Goal: Task Accomplishment & Management: Manage account settings

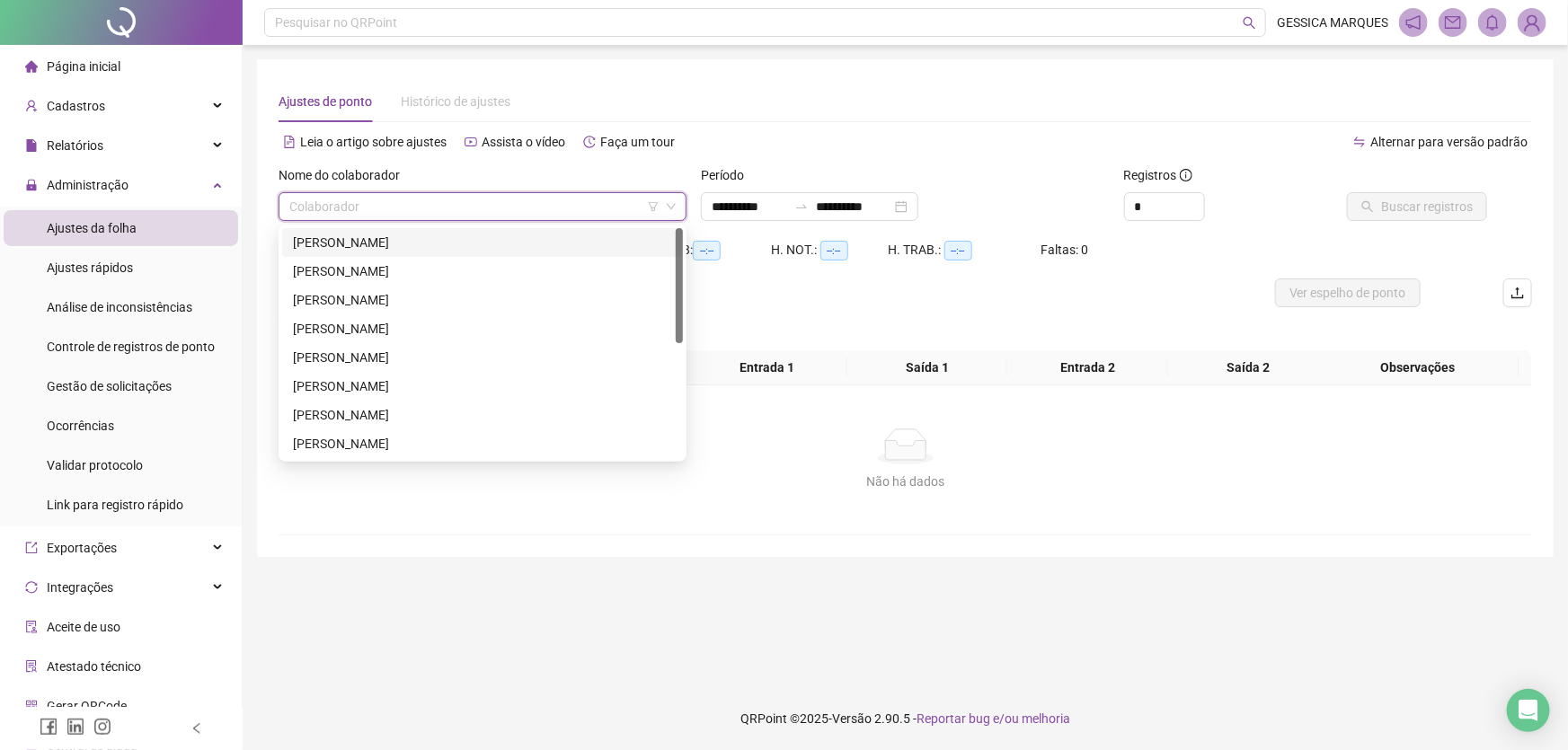
click at [351, 209] on input "search" at bounding box center [474, 207] width 370 height 27
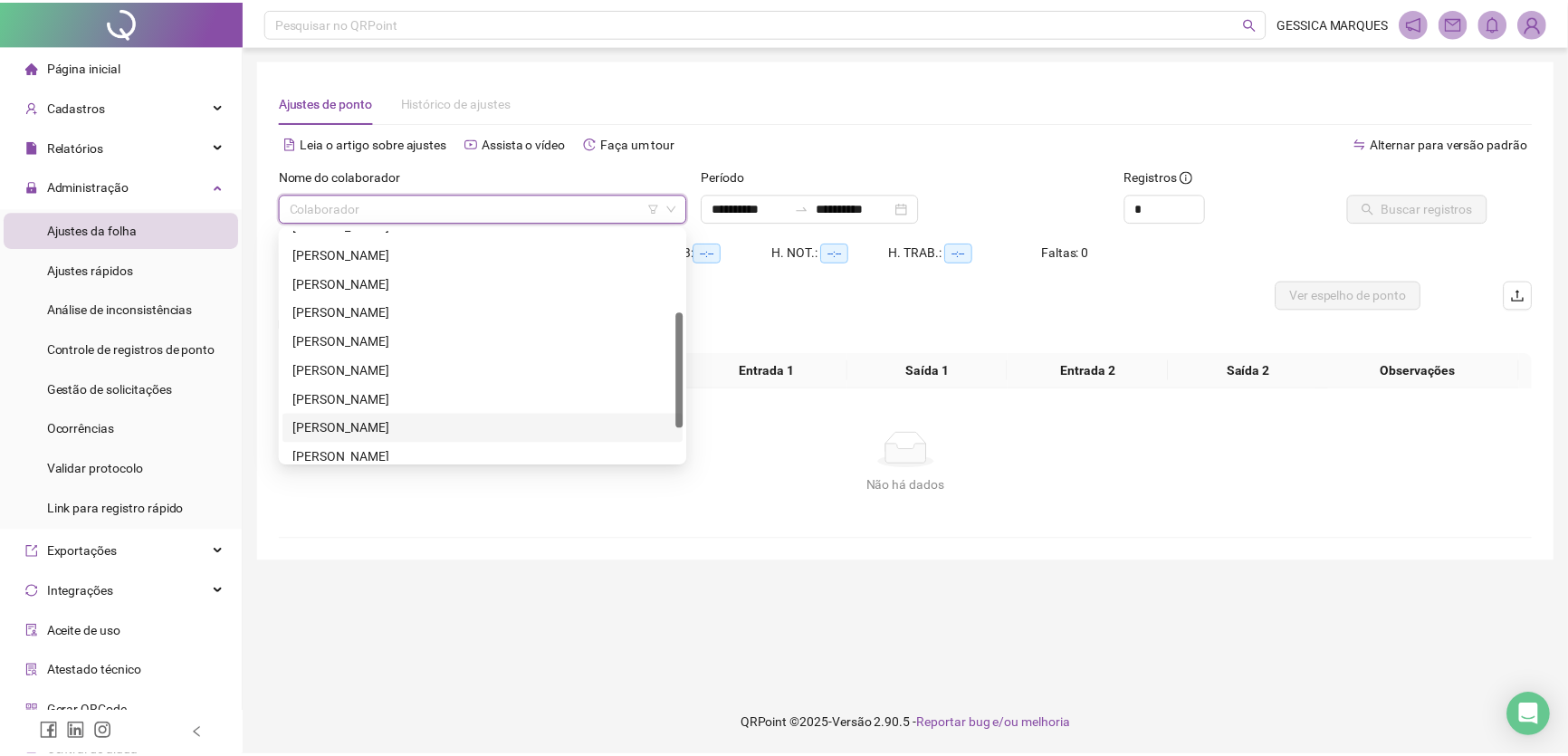
scroll to position [231, 0]
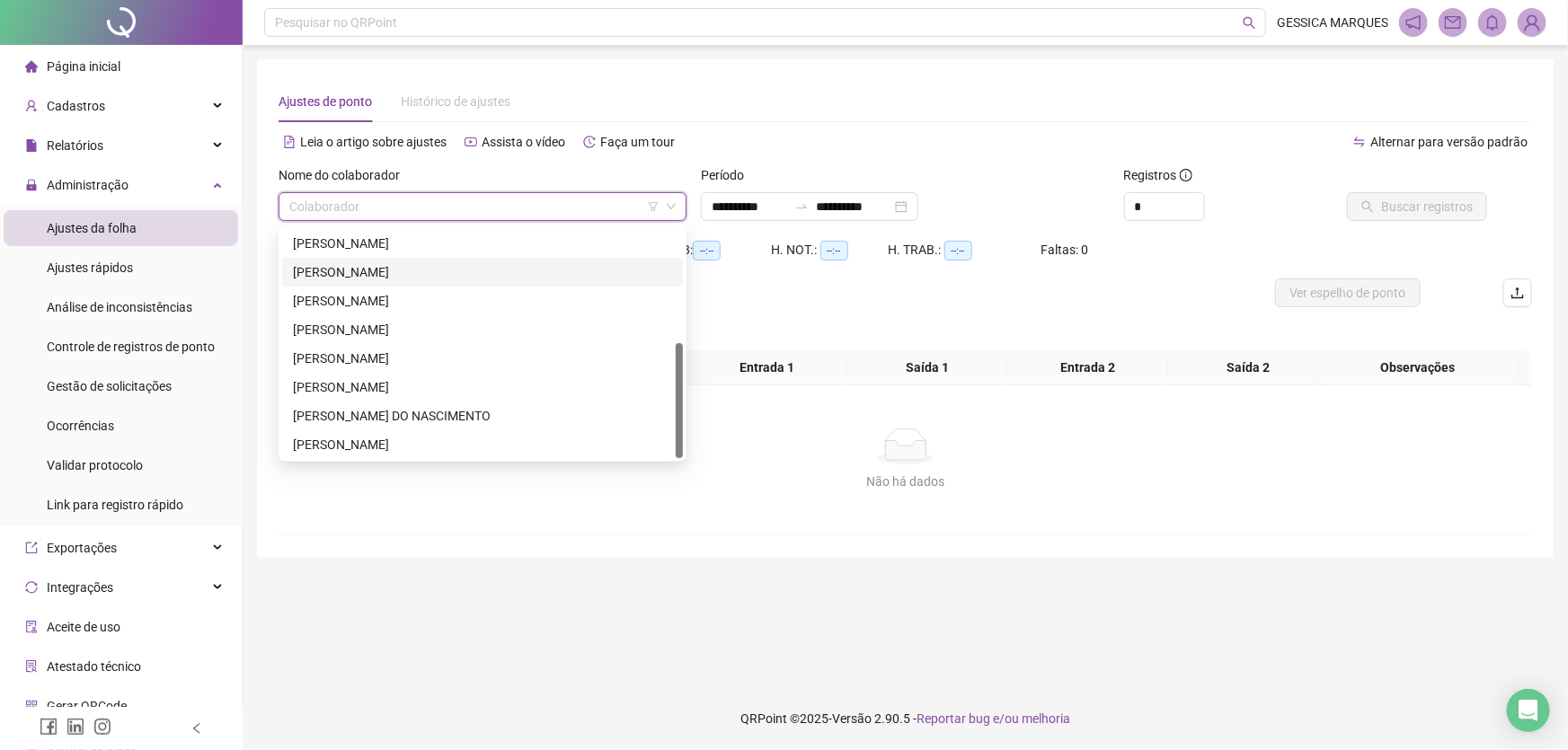
click at [492, 258] on div "[PERSON_NAME]" at bounding box center [482, 273] width 400 height 29
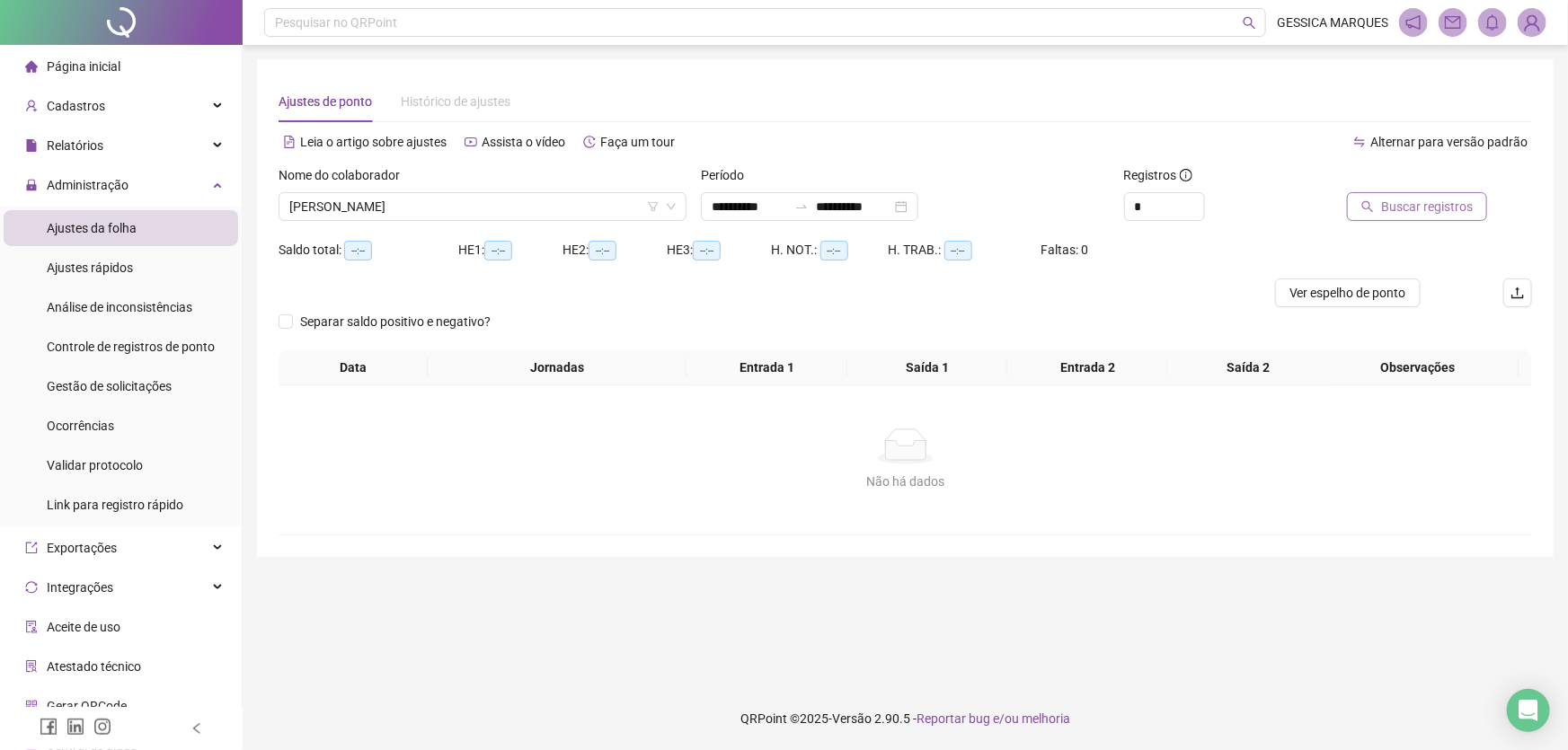
click at [1394, 203] on span "Buscar registros" at bounding box center [1427, 207] width 91 height 20
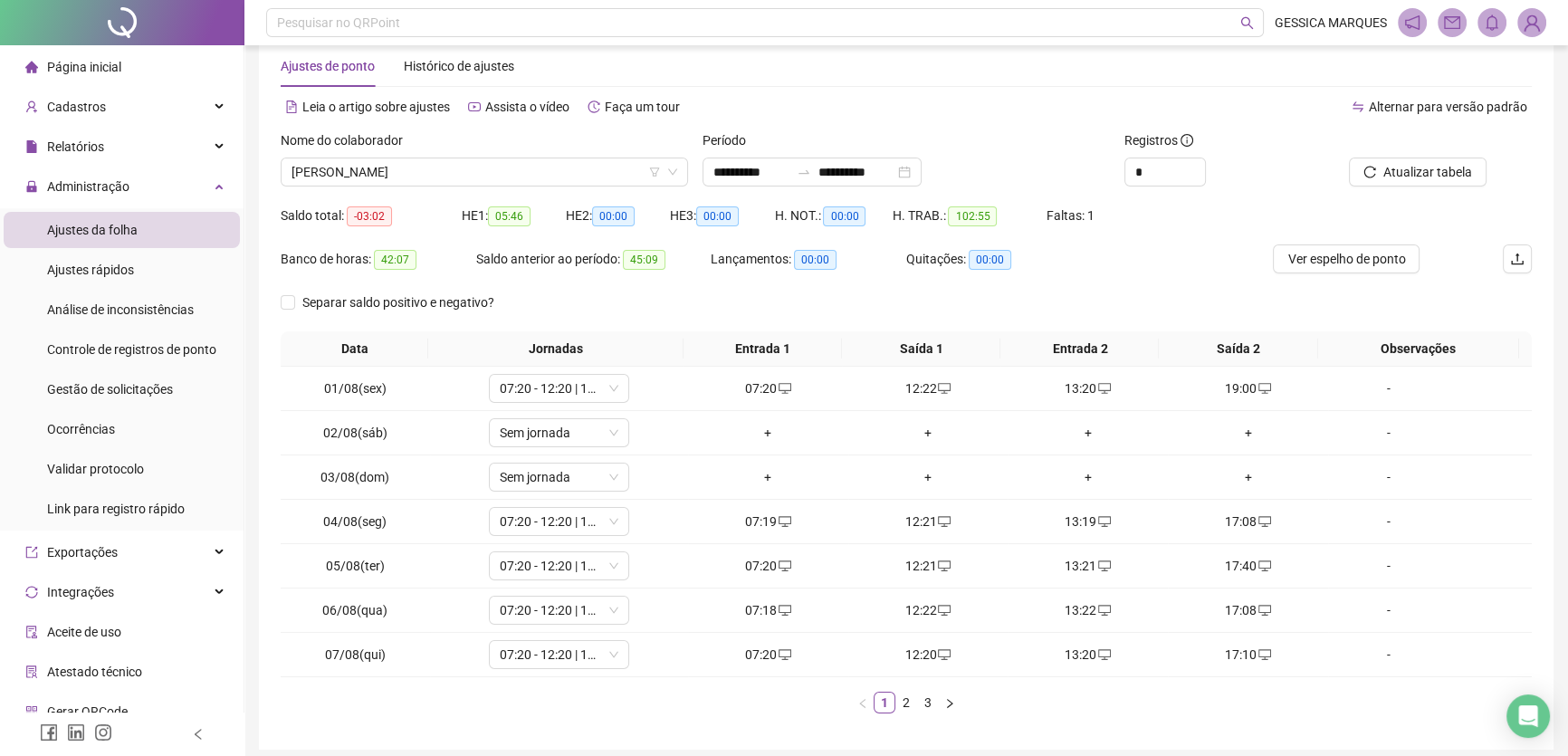
scroll to position [106, 0]
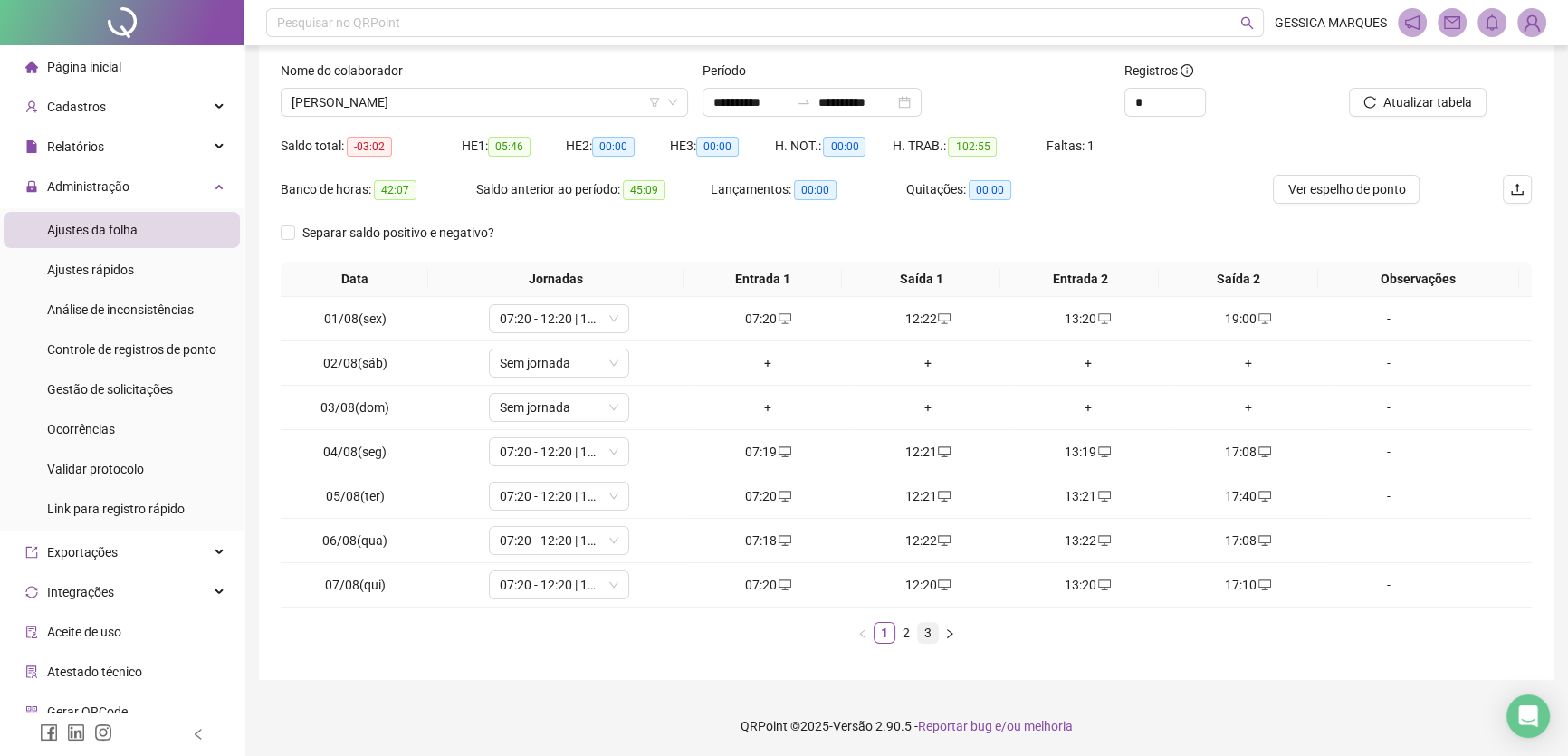
click at [927, 627] on link "3" at bounding box center [928, 634] width 20 height 20
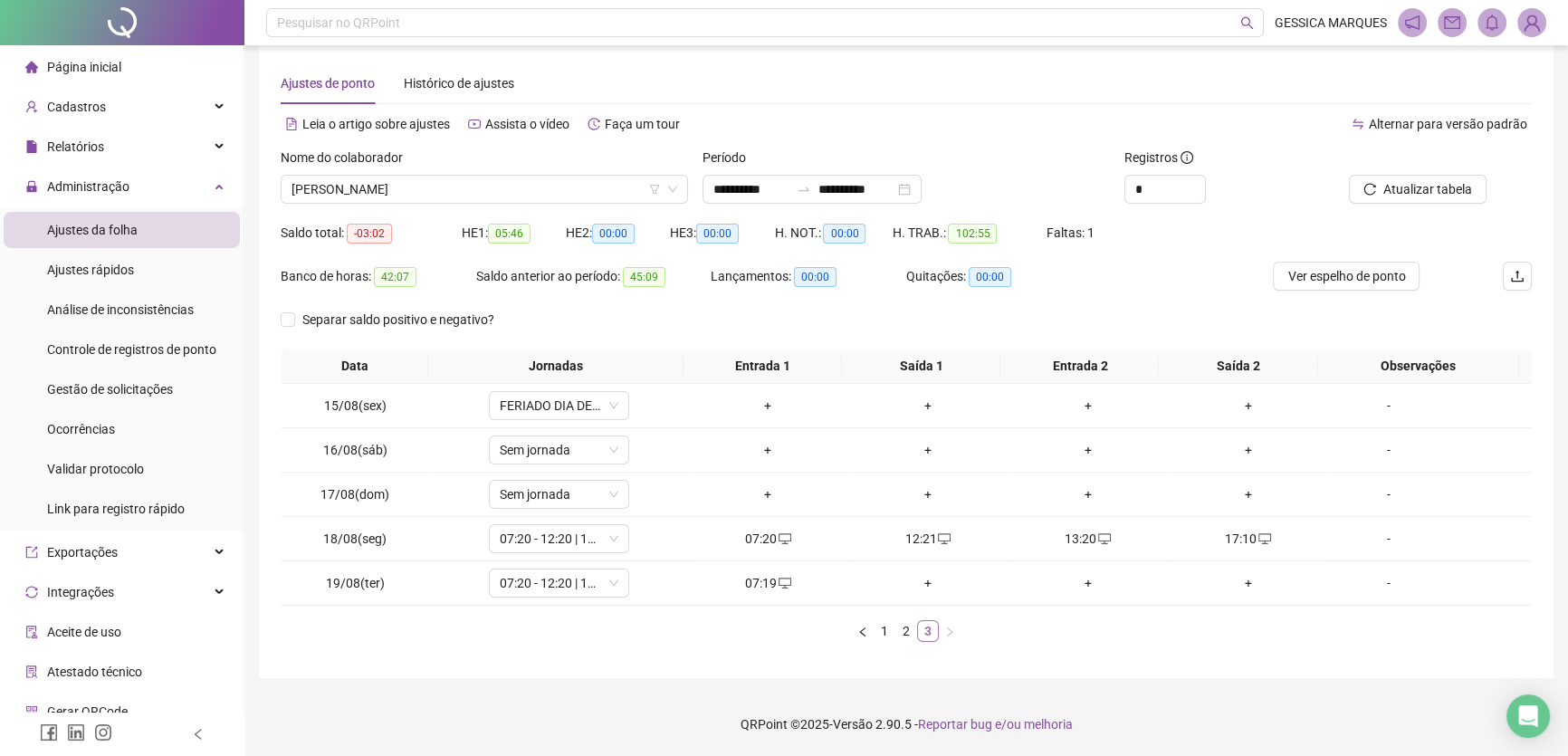
scroll to position [18, 0]
click at [923, 587] on div "+" at bounding box center [928, 584] width 146 height 20
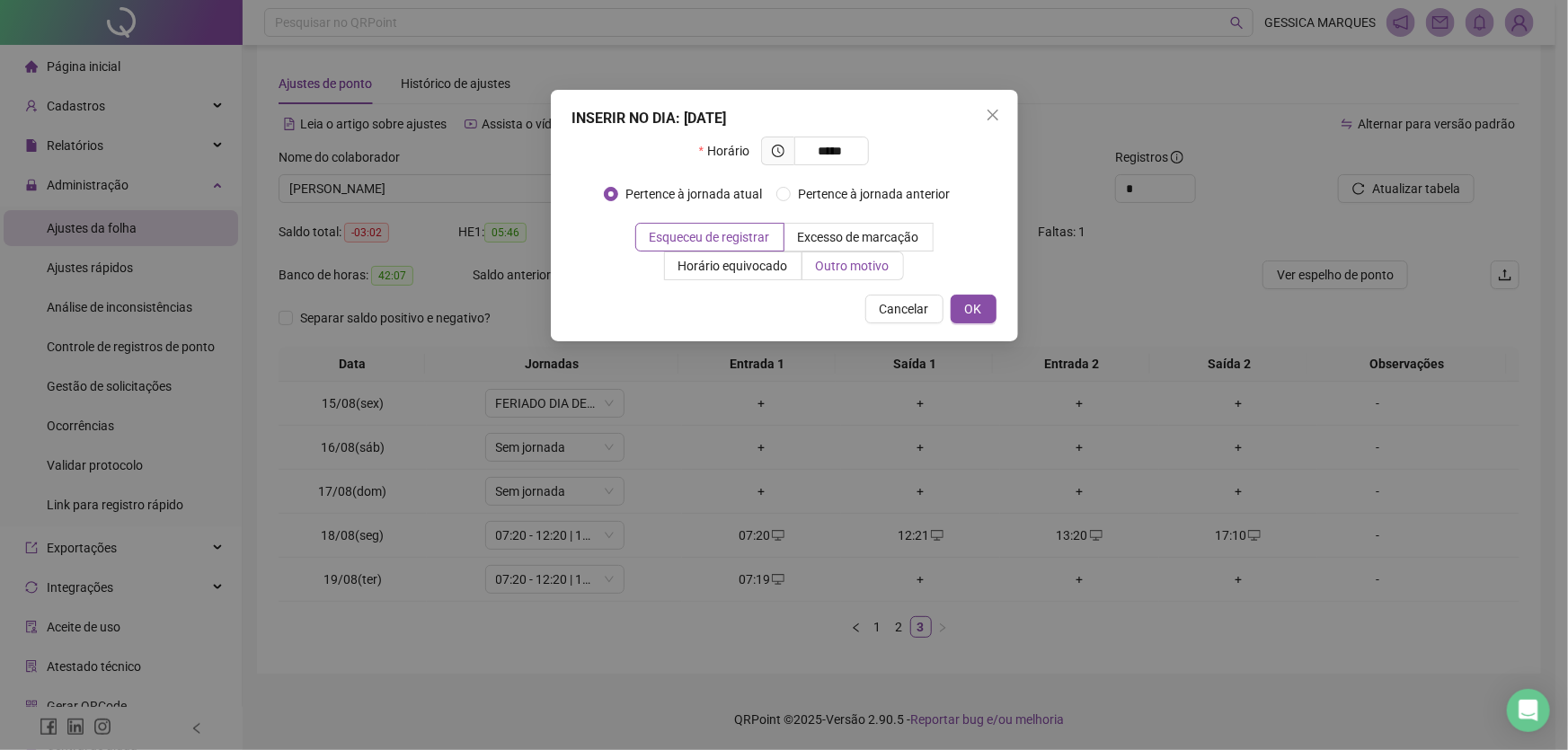
type input "*****"
click at [847, 260] on span "Outro motivo" at bounding box center [852, 266] width 73 height 14
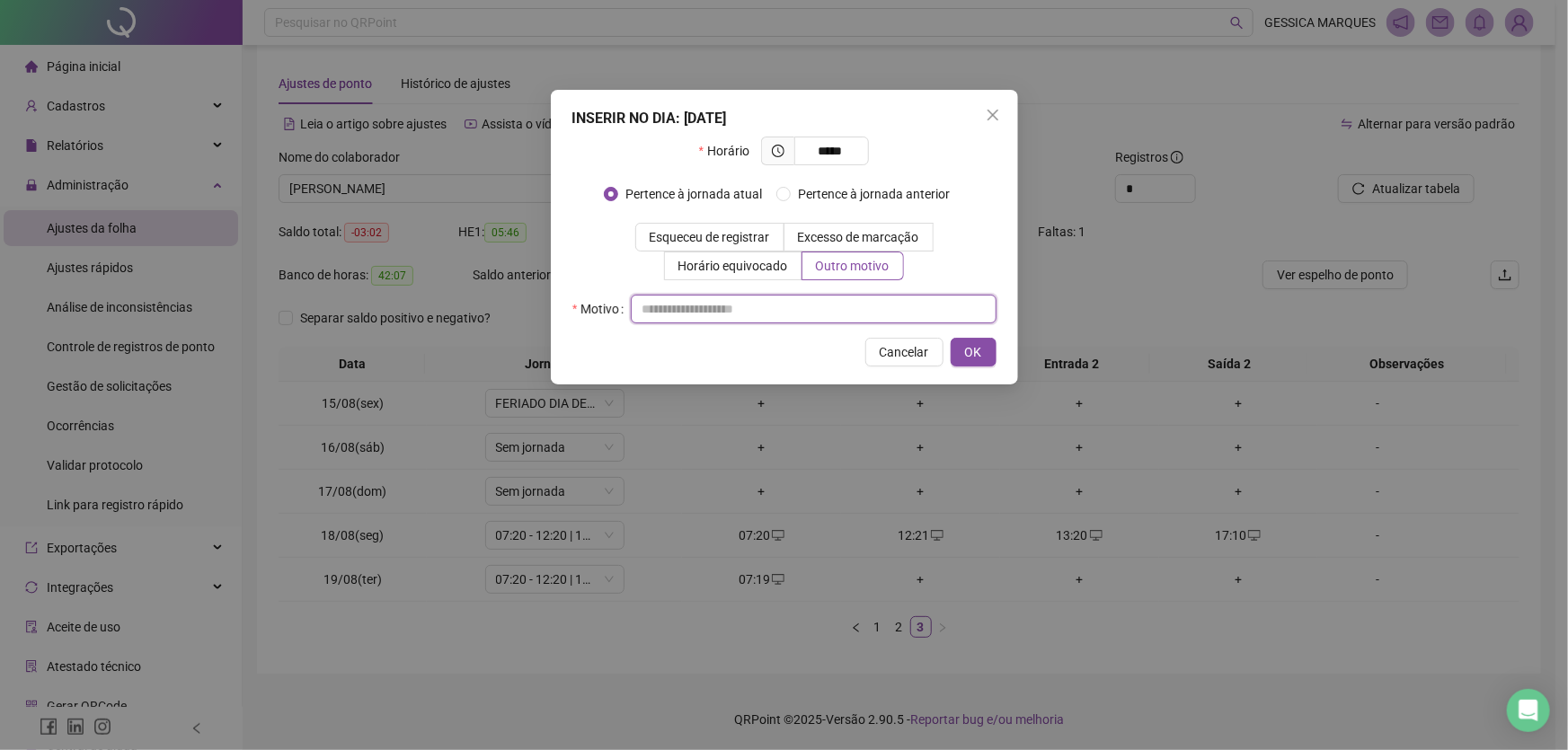
click at [674, 305] on input "text" at bounding box center [813, 309] width 366 height 29
click at [729, 311] on input "**********" at bounding box center [813, 309] width 366 height 29
click at [706, 311] on input "**********" at bounding box center [813, 309] width 366 height 29
type input "**********"
click at [971, 351] on span "OK" at bounding box center [973, 352] width 17 height 20
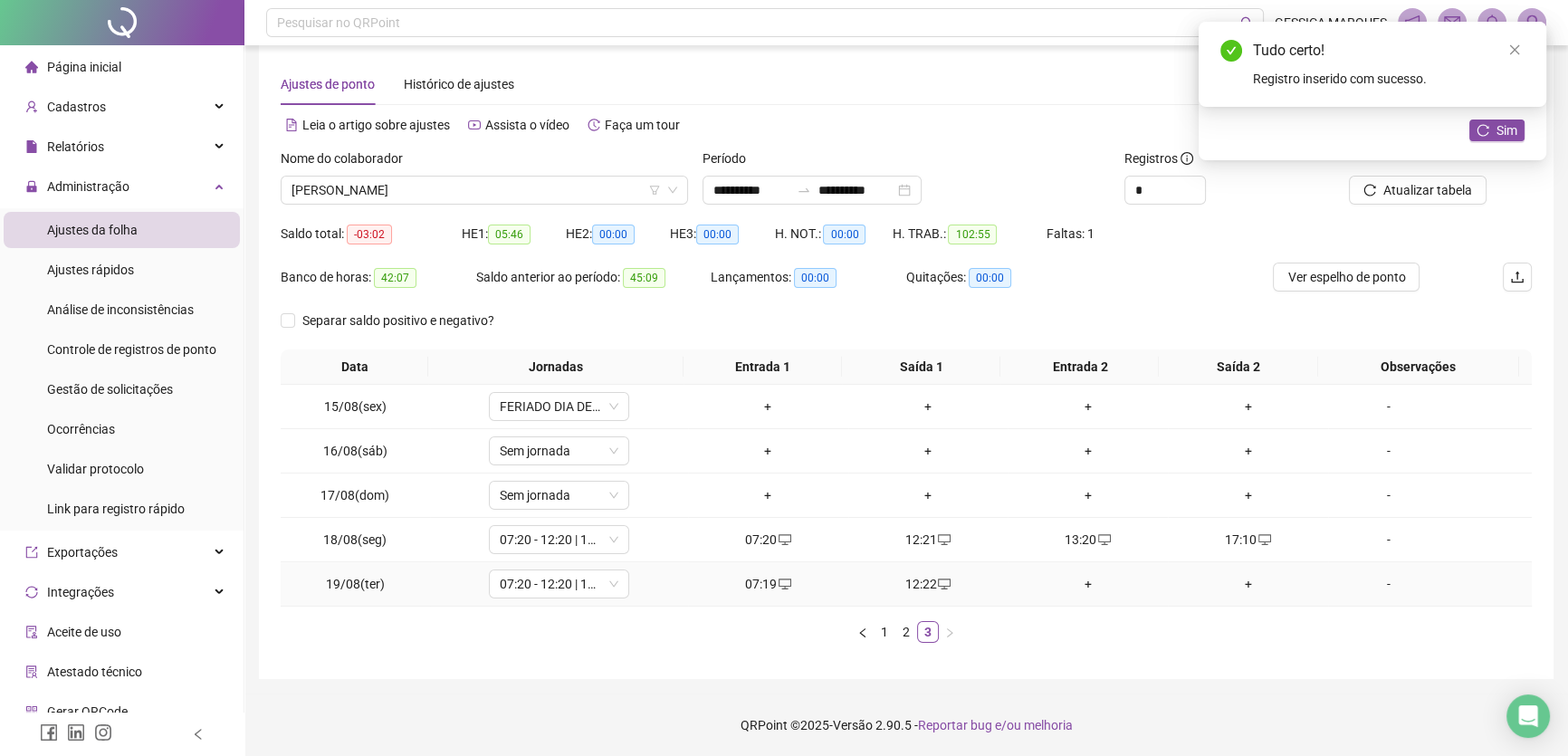
click at [1080, 583] on div "+" at bounding box center [1088, 584] width 146 height 20
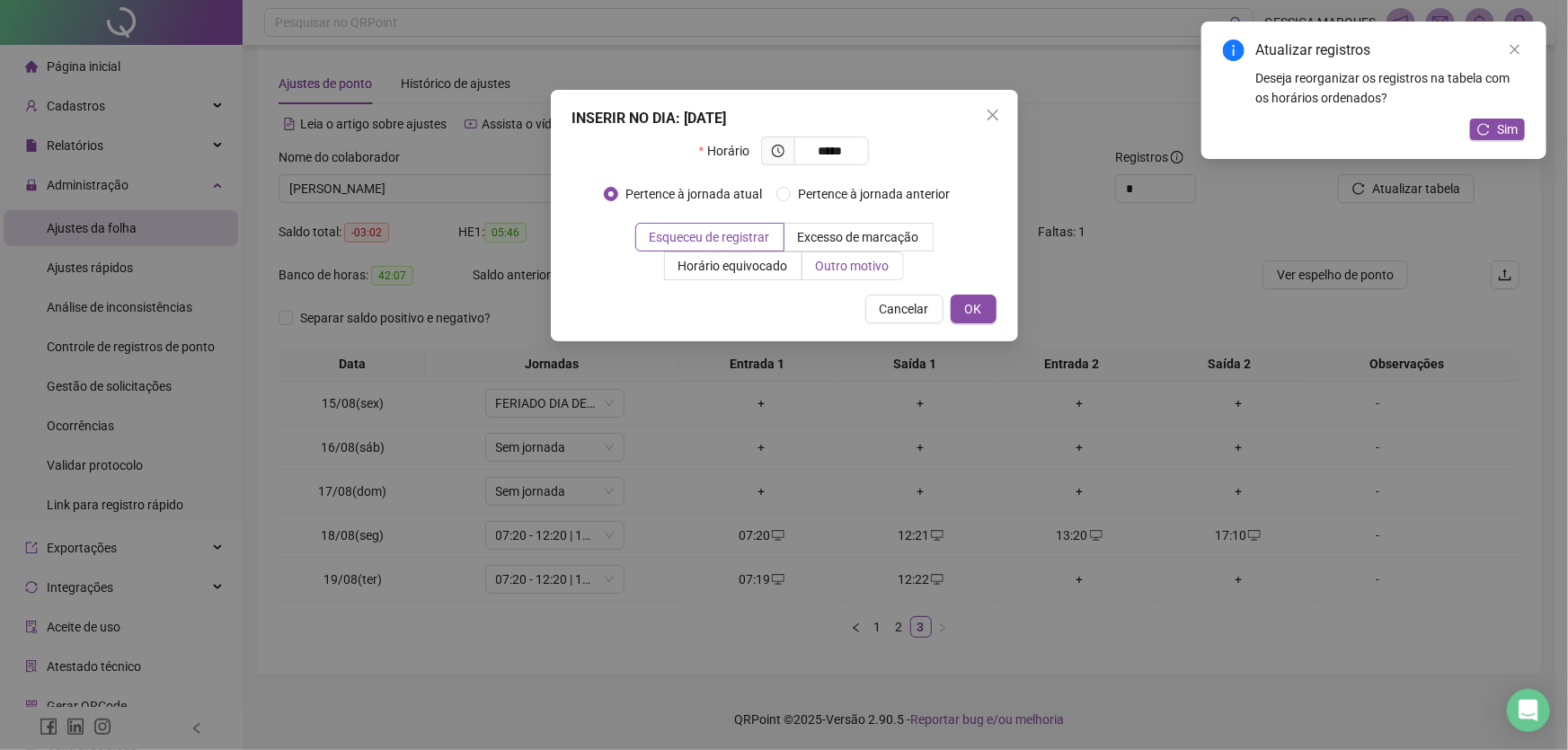
type input "*****"
click at [822, 268] on span "Outro motivo" at bounding box center [852, 266] width 73 height 14
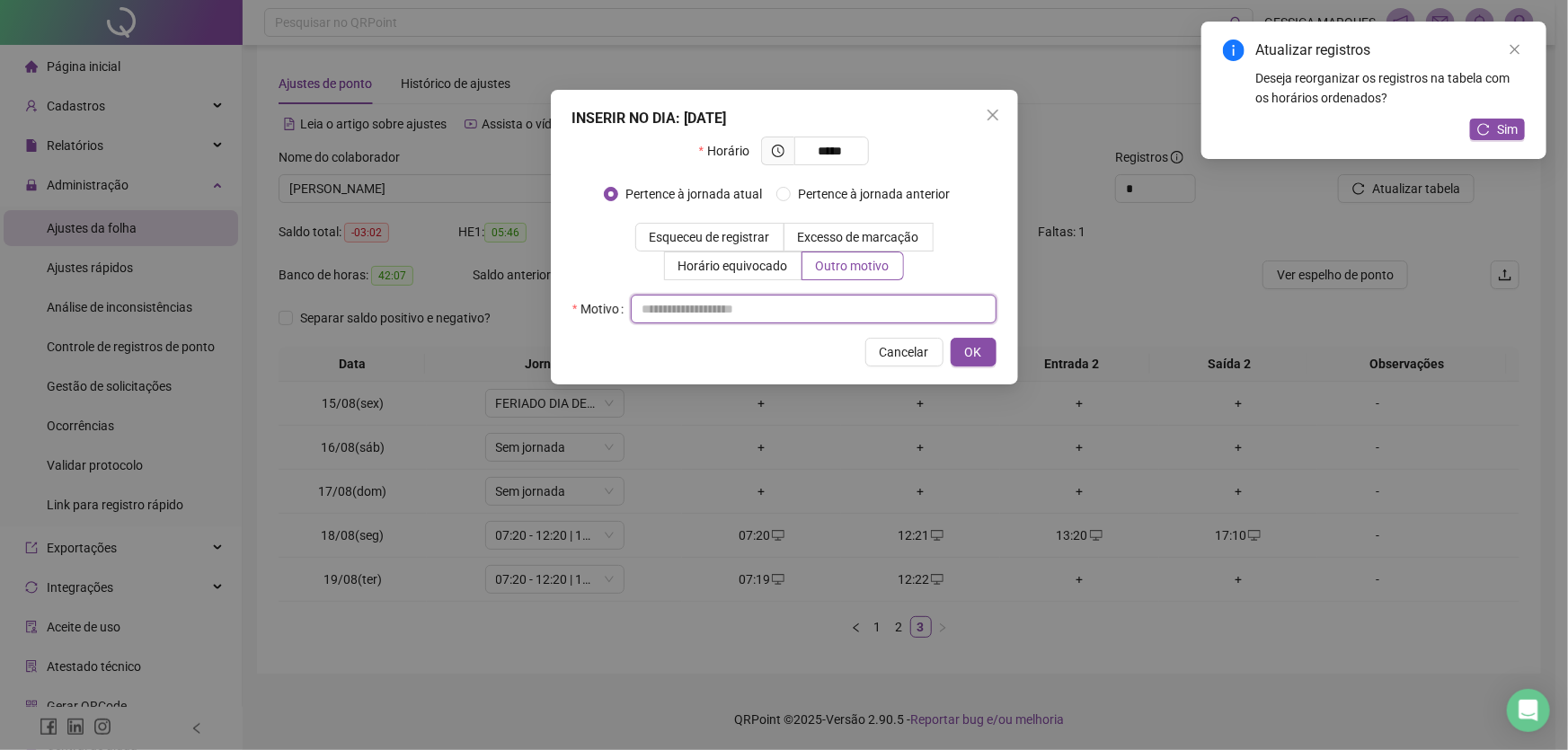
click at [672, 309] on input "text" at bounding box center [813, 309] width 366 height 29
type input "**********"
click at [980, 342] on span "OK" at bounding box center [973, 352] width 17 height 20
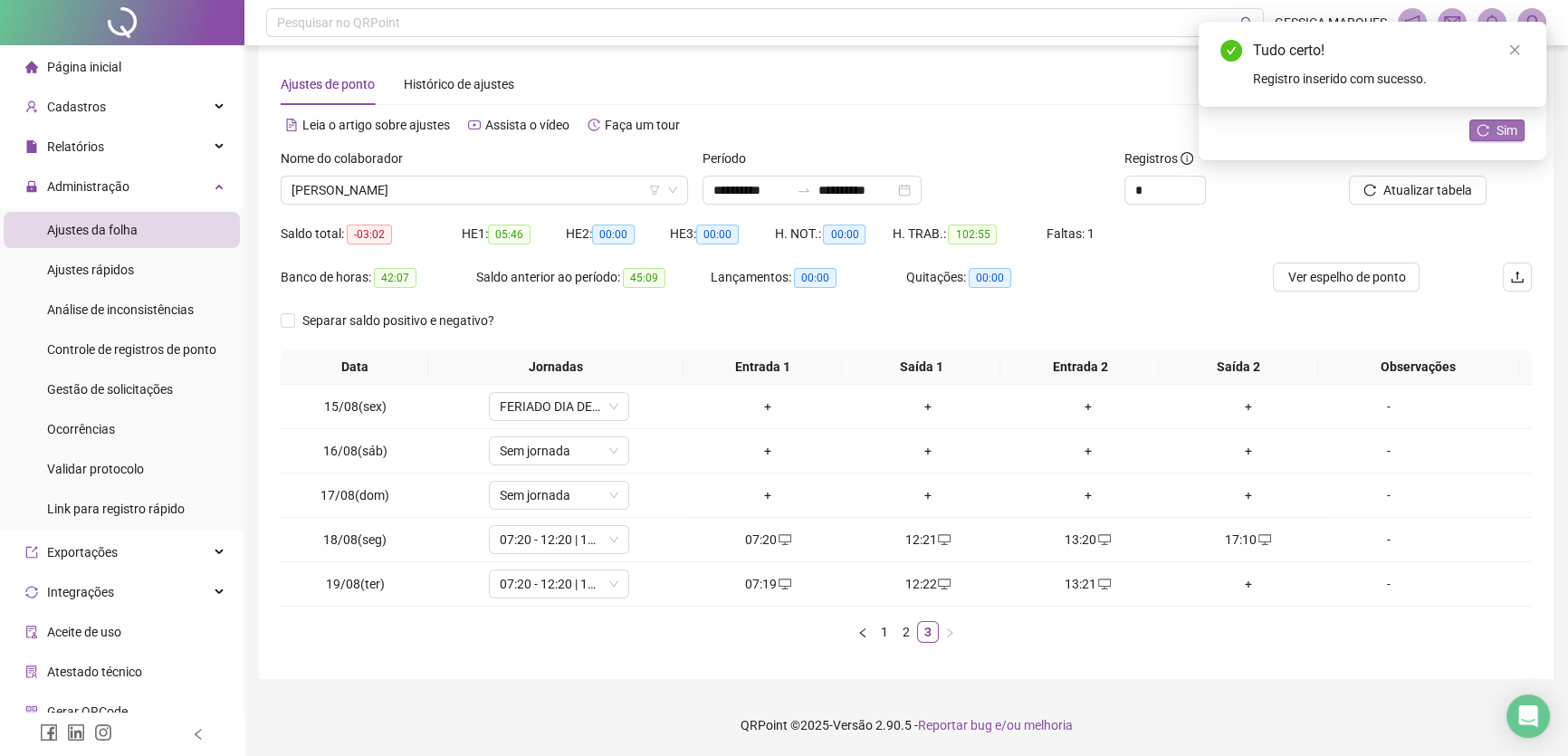
click at [1518, 131] on button "Sim" at bounding box center [1497, 131] width 56 height 22
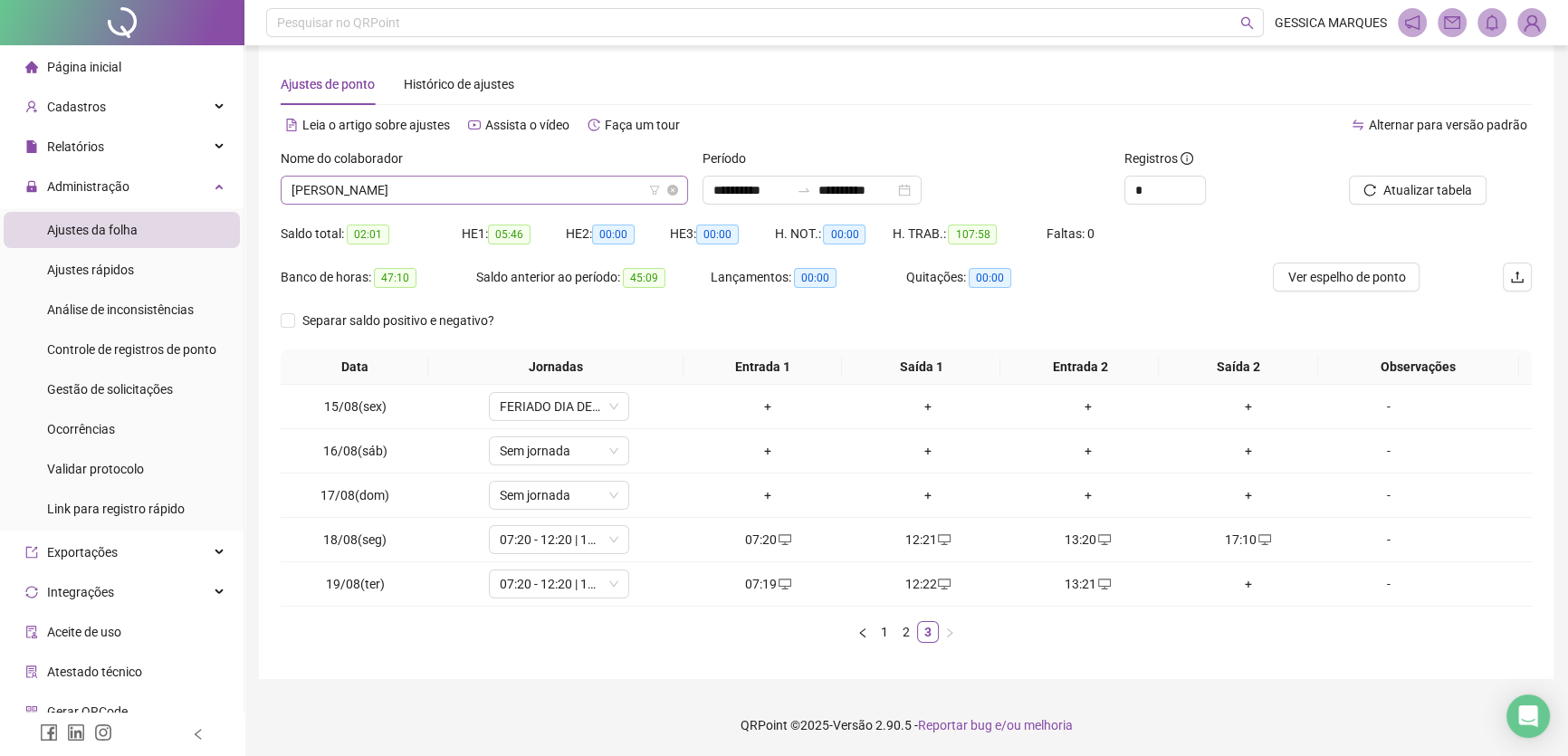
click at [588, 186] on span "[PERSON_NAME]" at bounding box center [484, 190] width 386 height 27
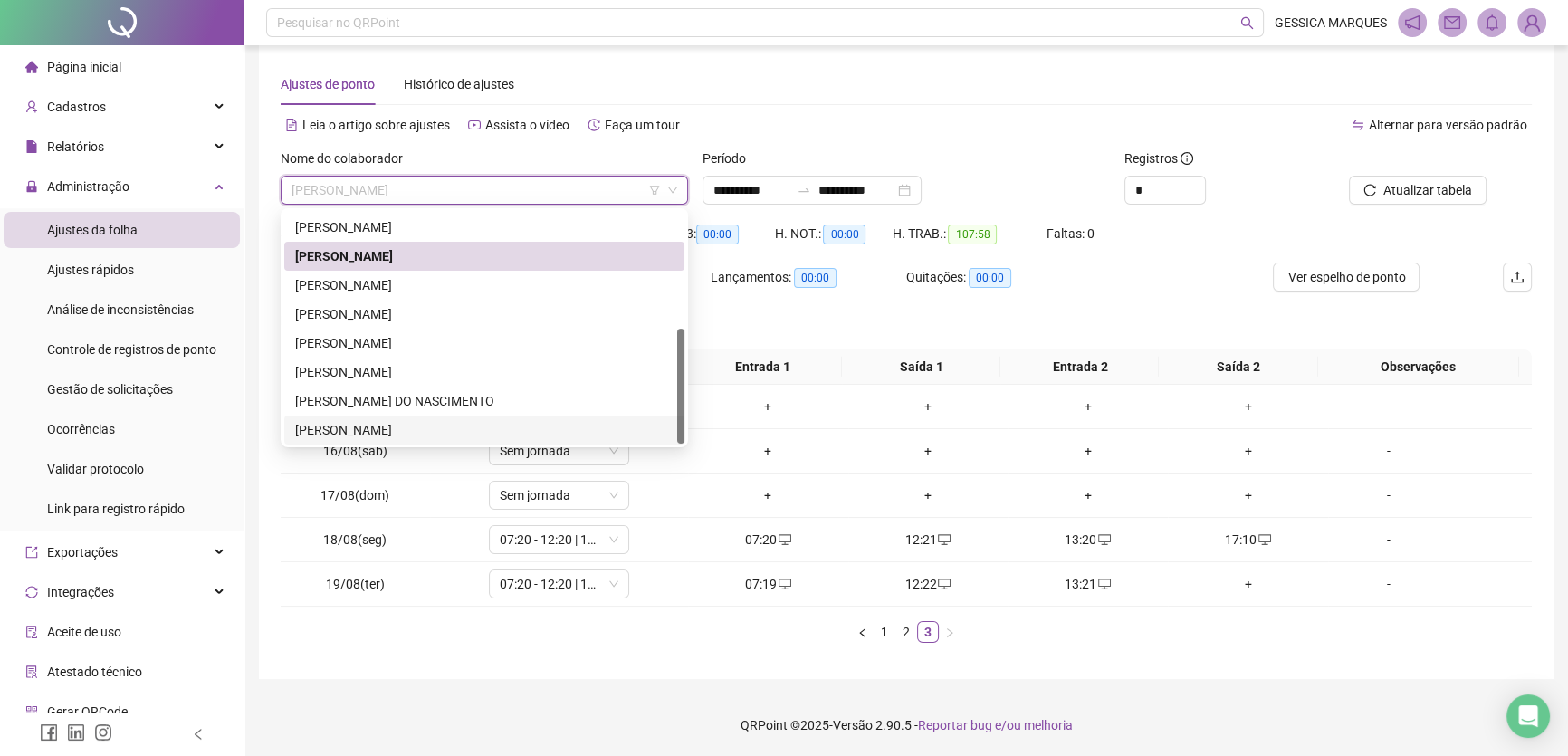
click at [452, 431] on div "[PERSON_NAME]" at bounding box center [484, 430] width 379 height 20
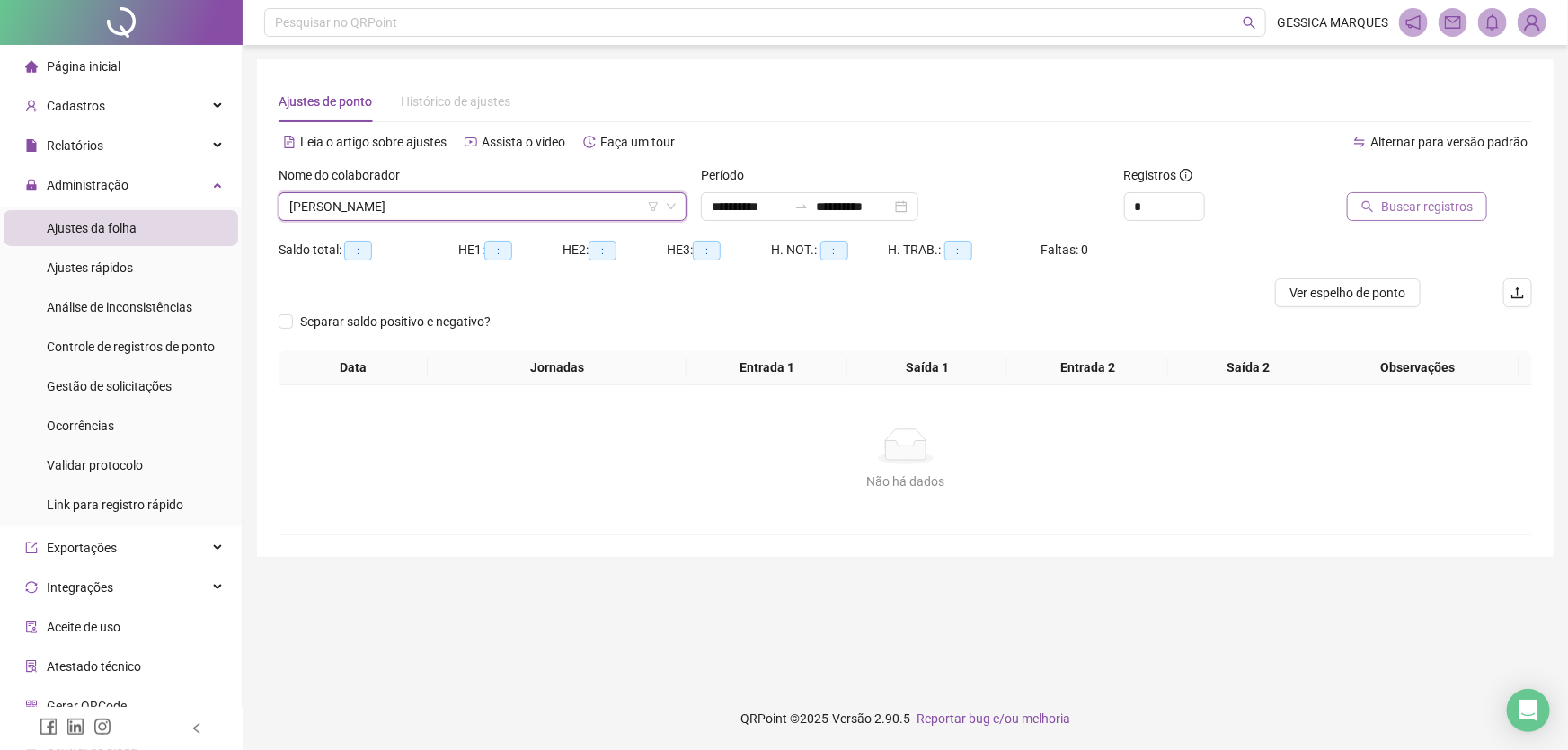
click at [1438, 199] on span "Buscar registros" at bounding box center [1427, 207] width 91 height 20
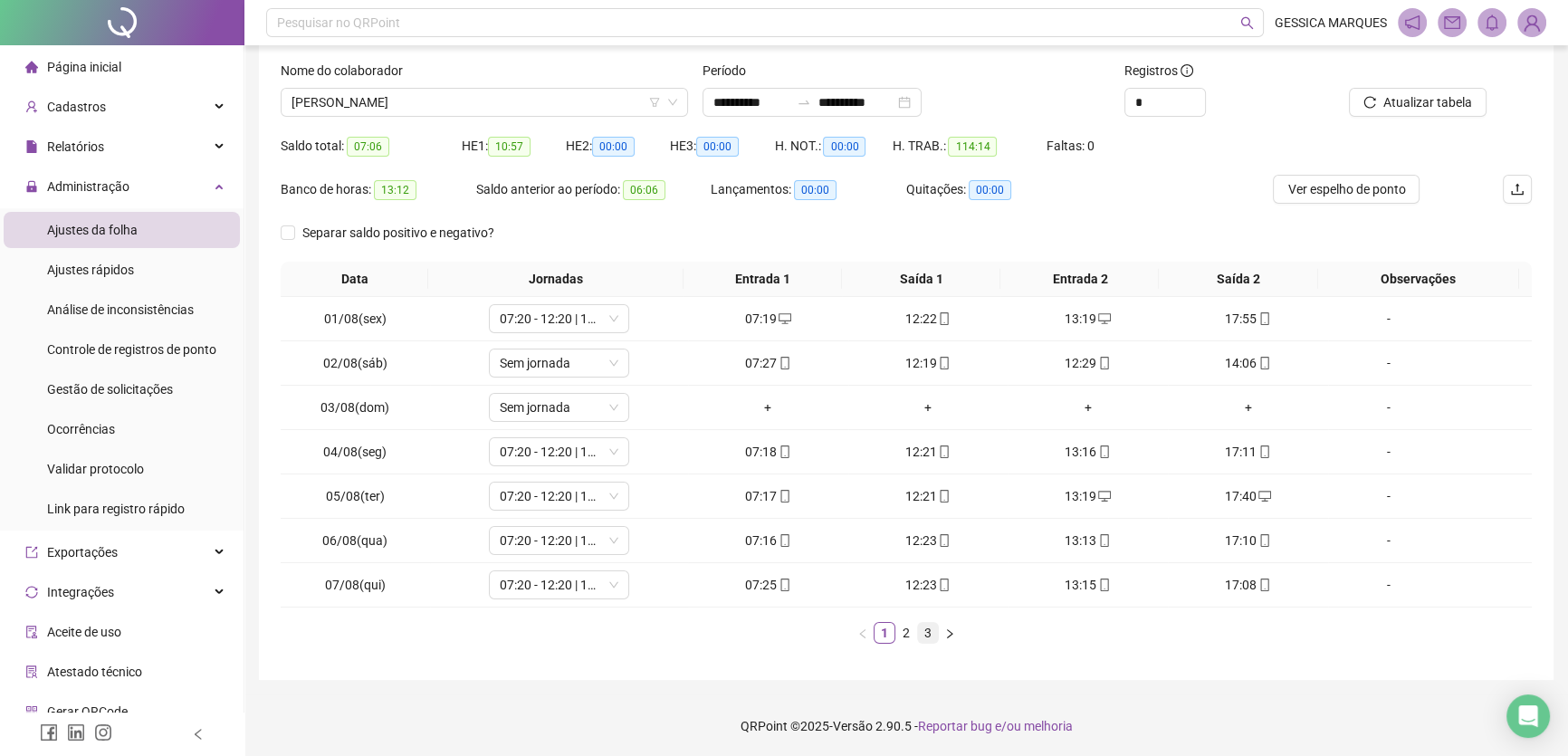
click at [936, 628] on link "3" at bounding box center [928, 634] width 20 height 20
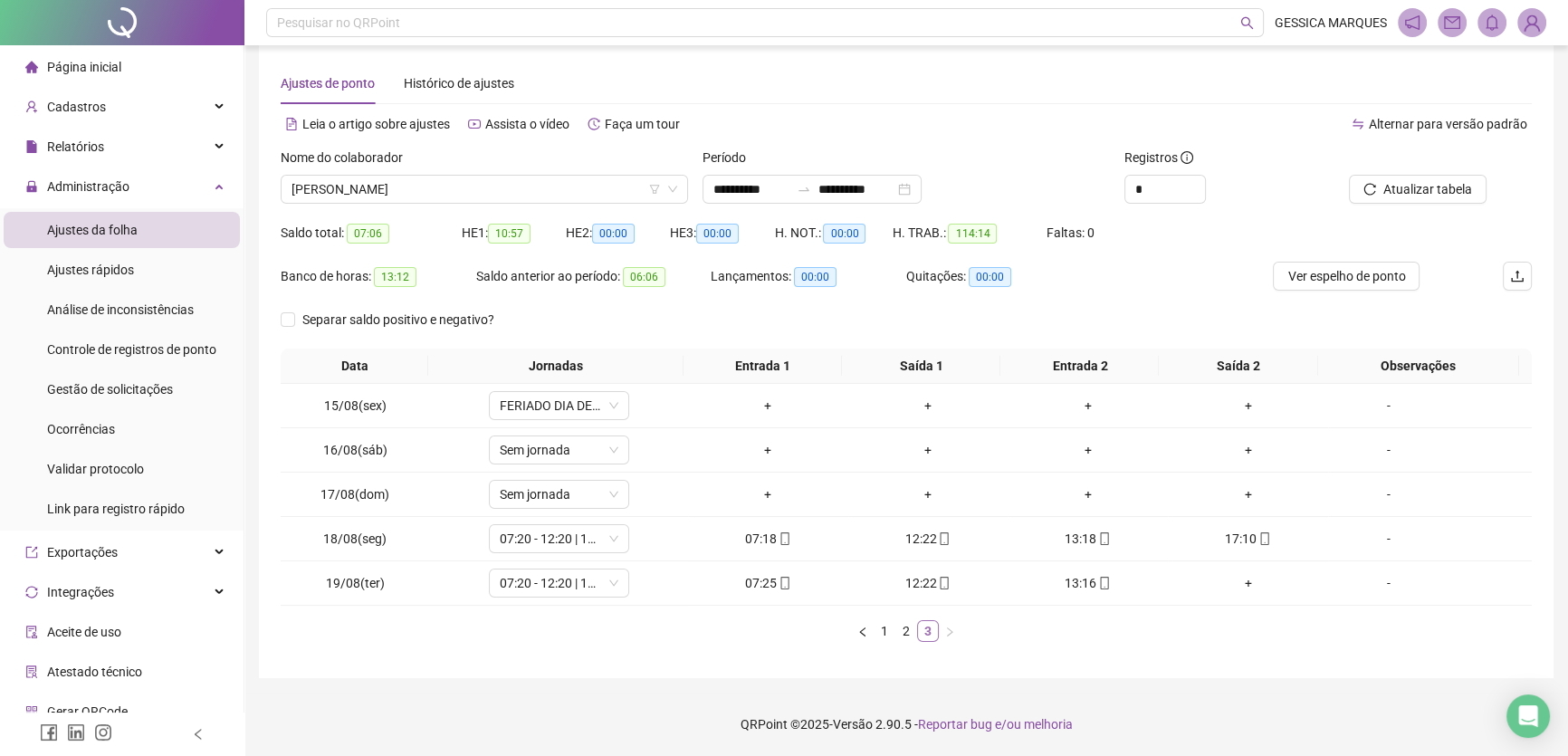
scroll to position [18, 0]
click at [504, 186] on span "[PERSON_NAME]" at bounding box center [484, 190] width 386 height 27
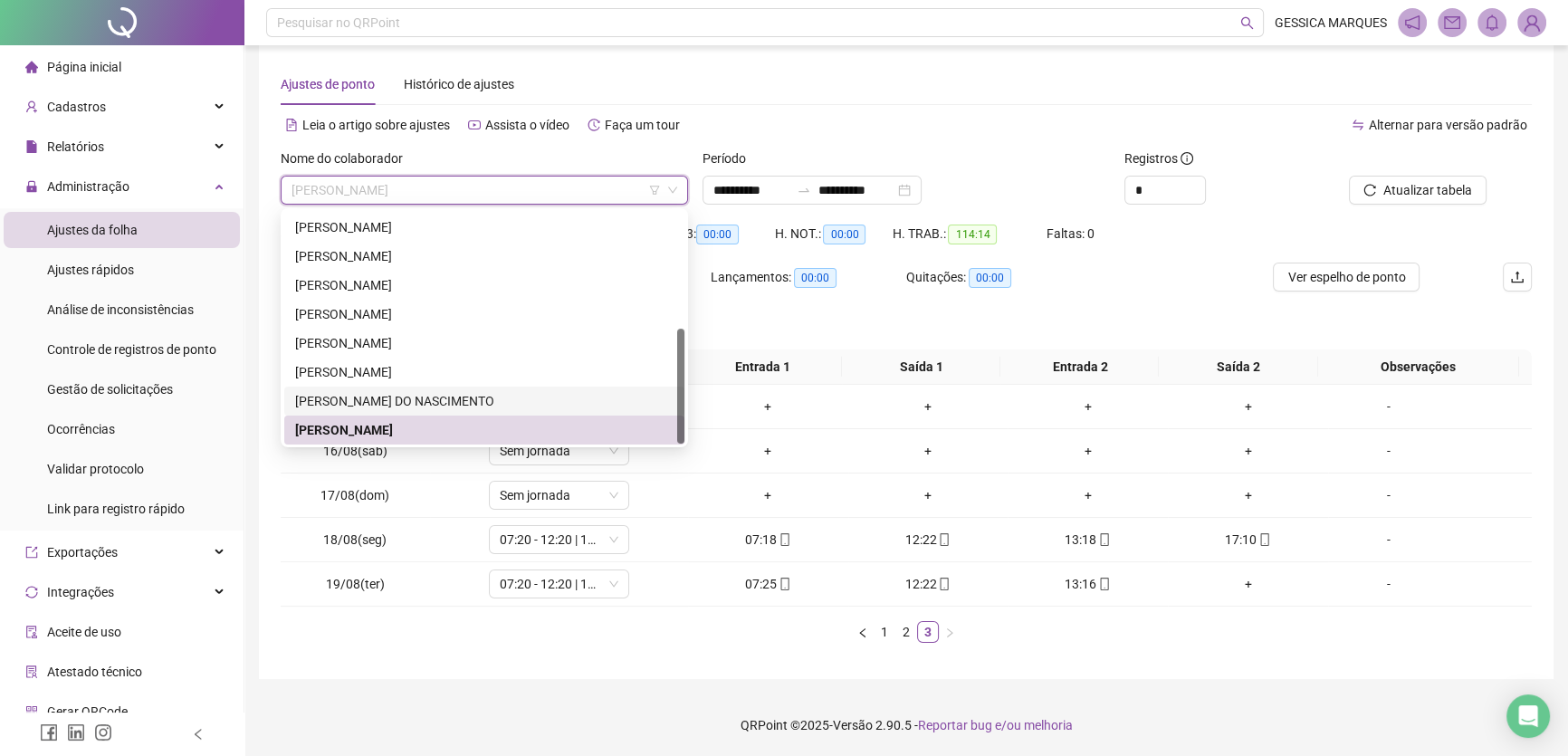
click at [451, 392] on div "[PERSON_NAME] DO NASCIMENTO" at bounding box center [484, 402] width 379 height 20
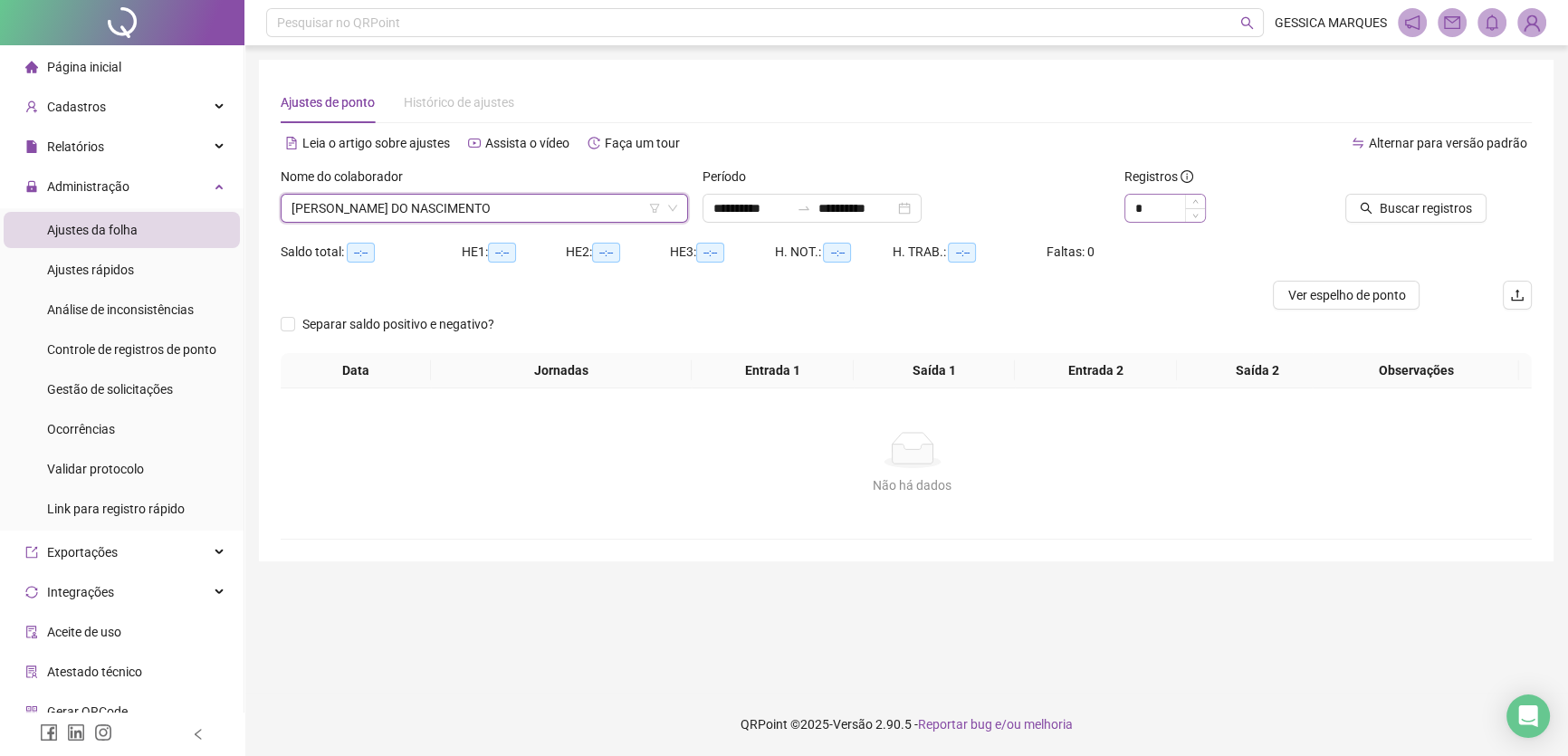
scroll to position [0, 0]
click at [1413, 203] on span "Buscar registros" at bounding box center [1437, 208] width 92 height 20
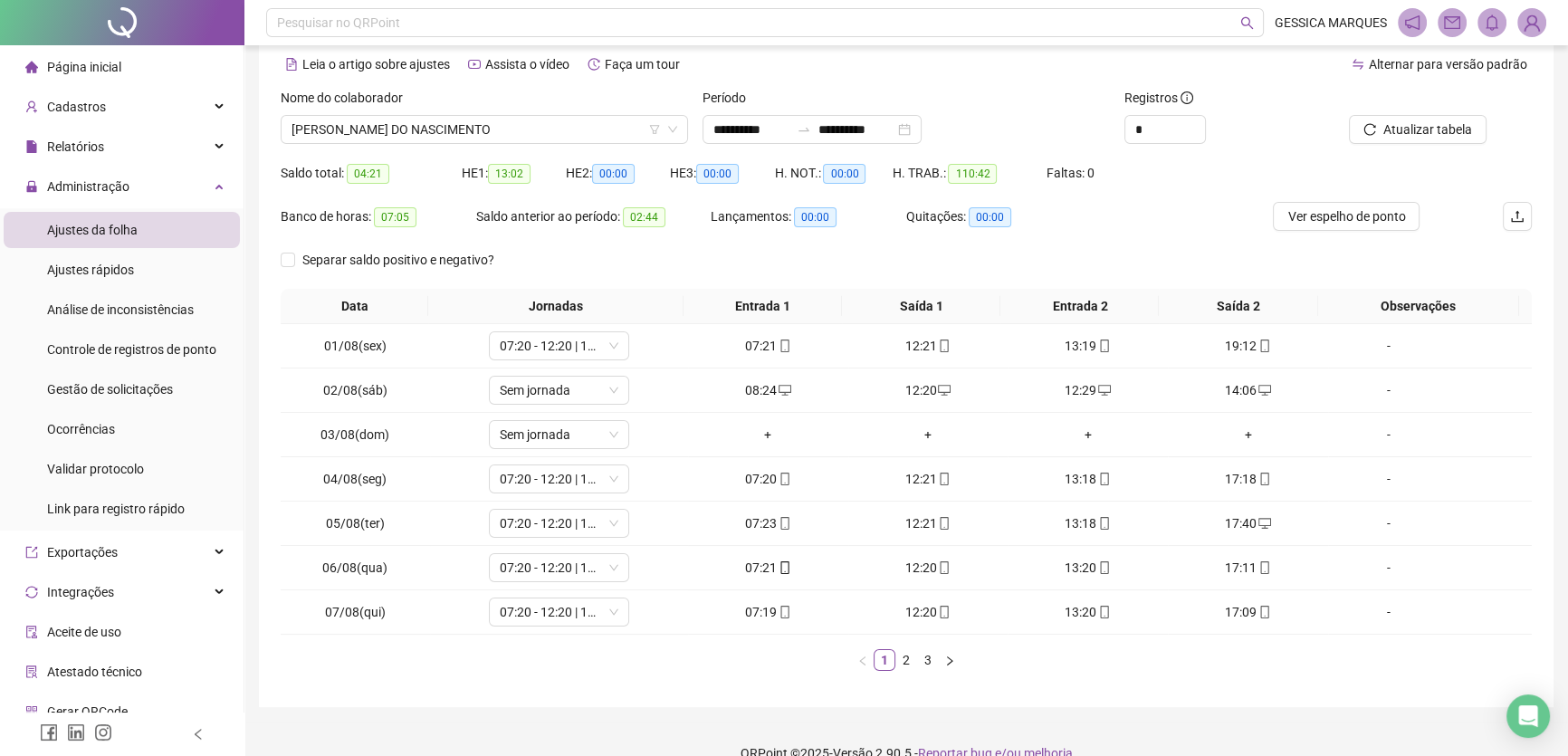
scroll to position [106, 0]
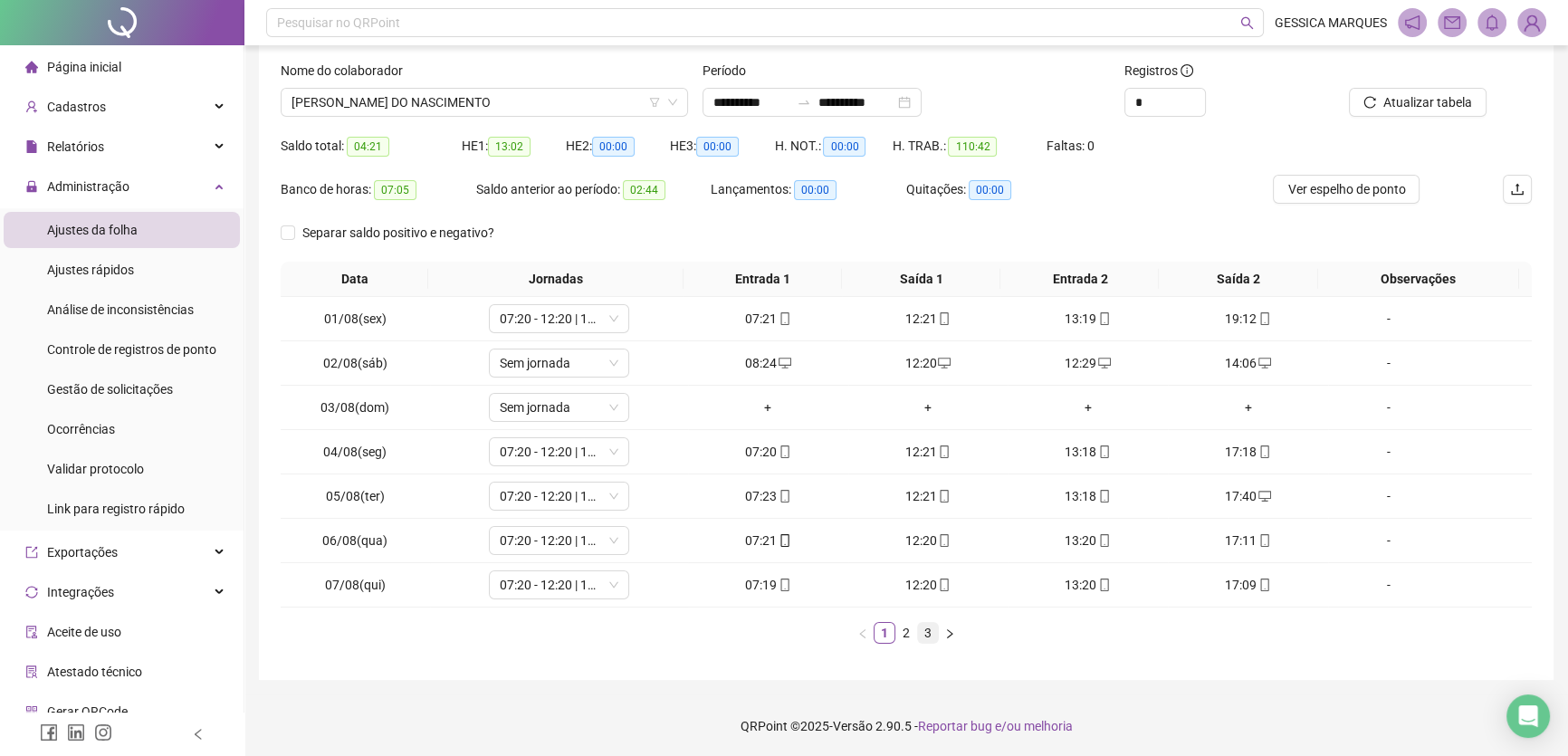
click at [926, 632] on link "3" at bounding box center [928, 634] width 20 height 20
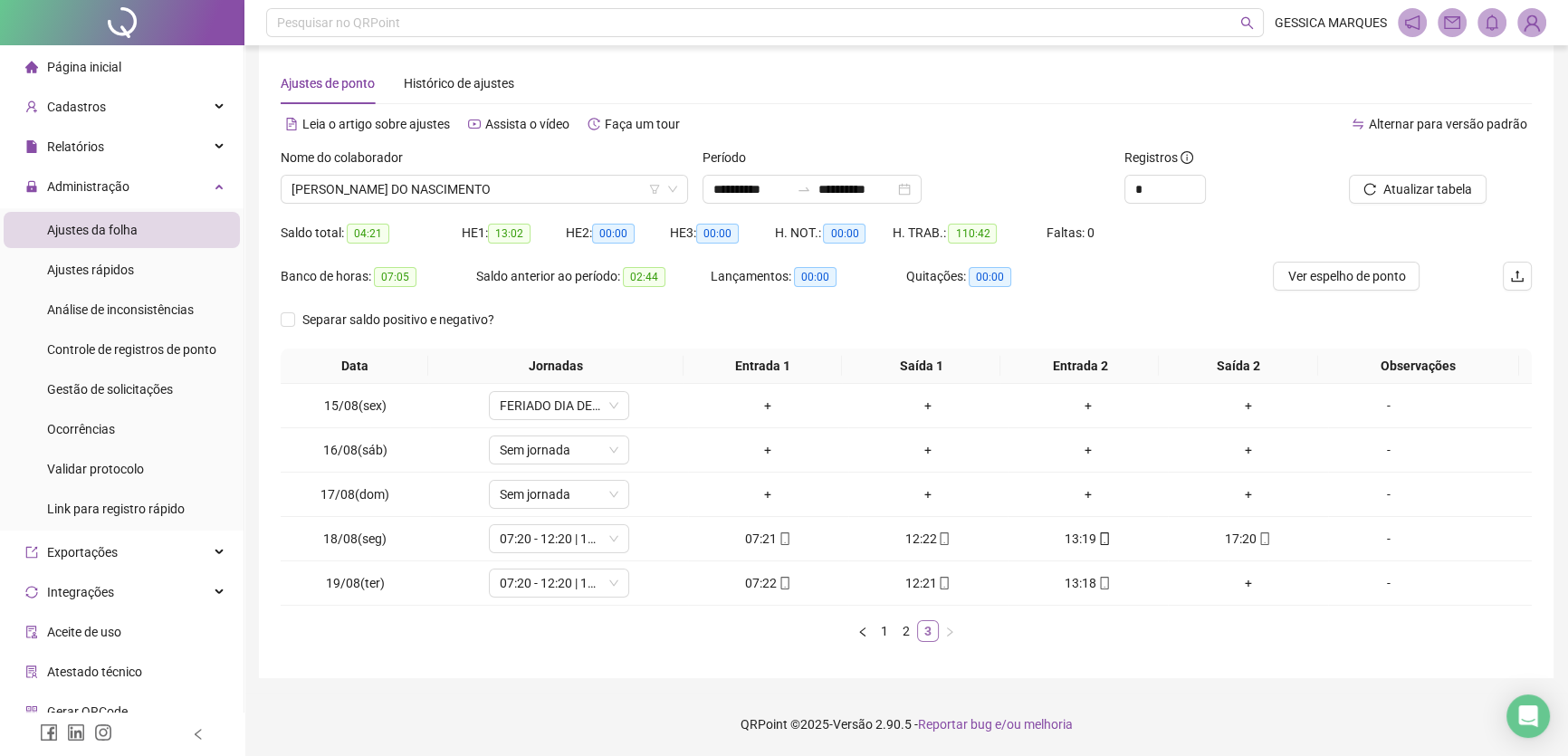
scroll to position [18, 0]
click at [1414, 268] on button "Ver espelho de ponto" at bounding box center [1346, 278] width 147 height 29
click at [68, 72] on span "Página inicial" at bounding box center [84, 67] width 74 height 15
